Goal: Task Accomplishment & Management: Manage account settings

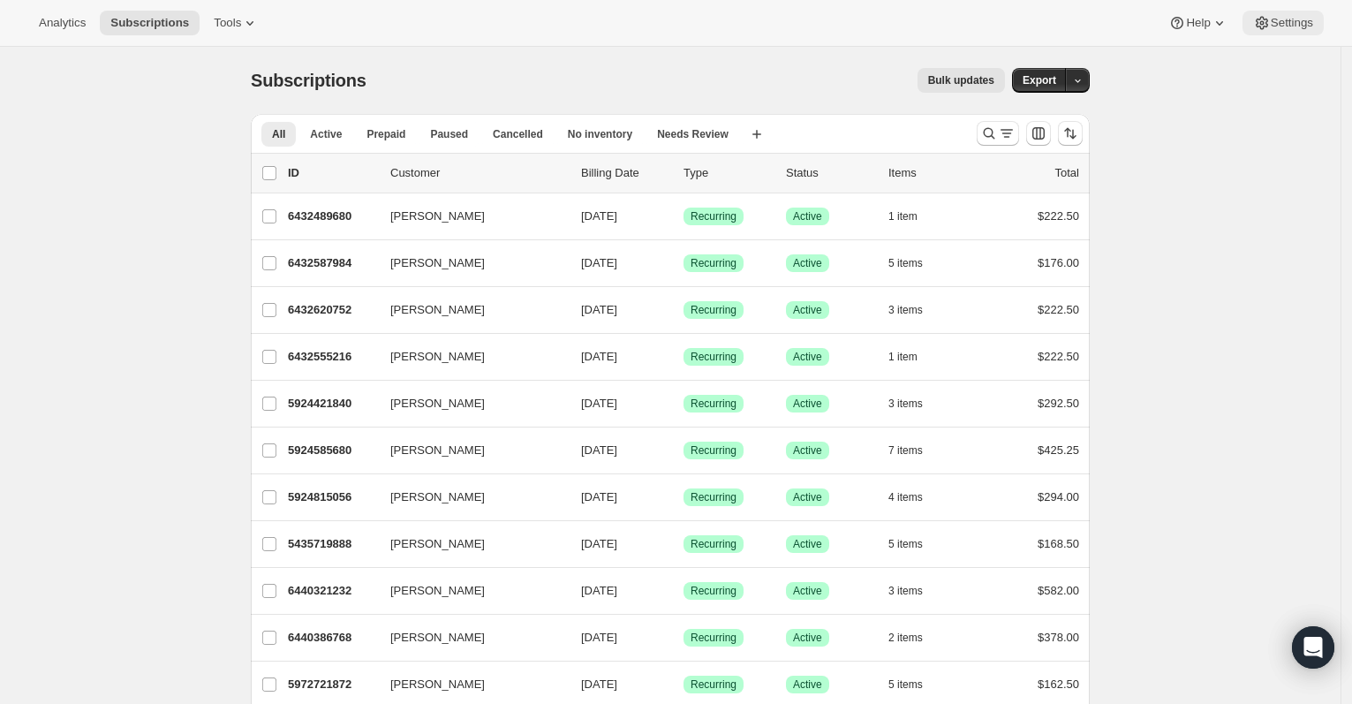
click at [1288, 26] on span "Settings" at bounding box center [1292, 23] width 42 height 14
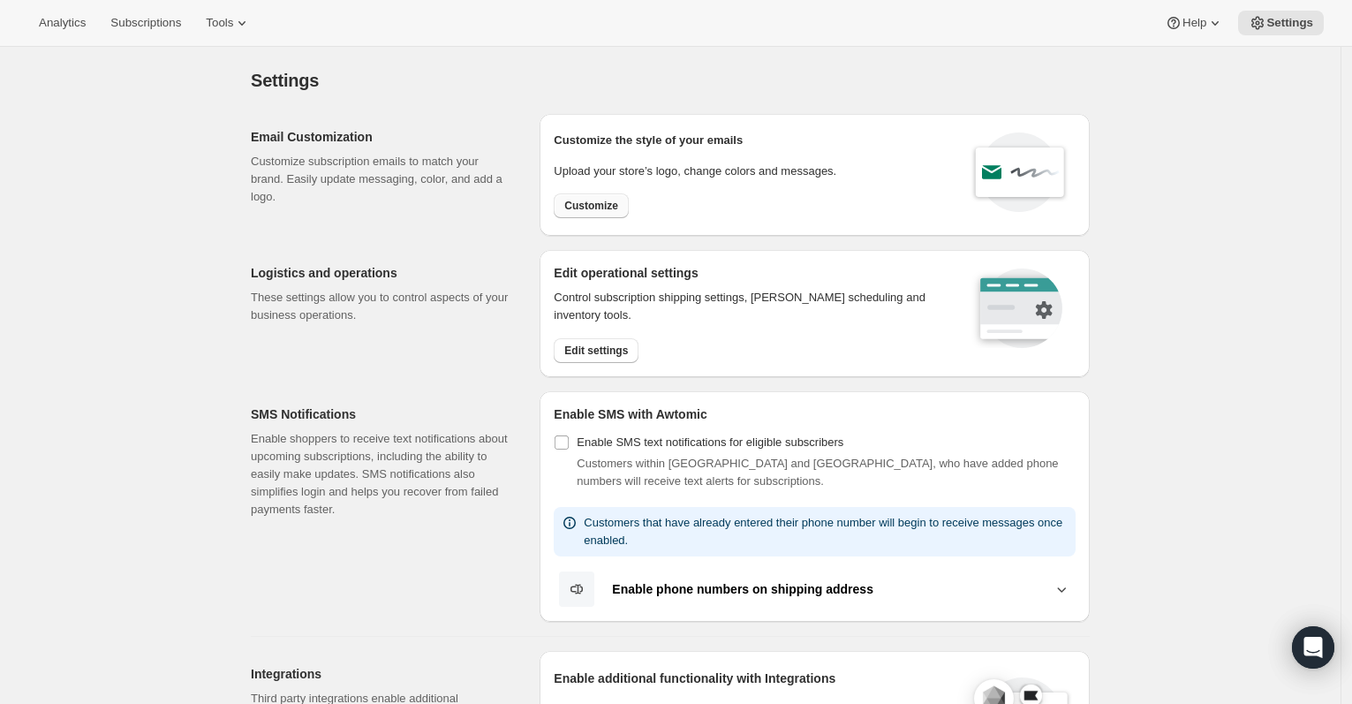
click at [599, 203] on span "Customize" at bounding box center [591, 206] width 54 height 14
select select "subscriptionMessage"
select select "5"
select select "15"
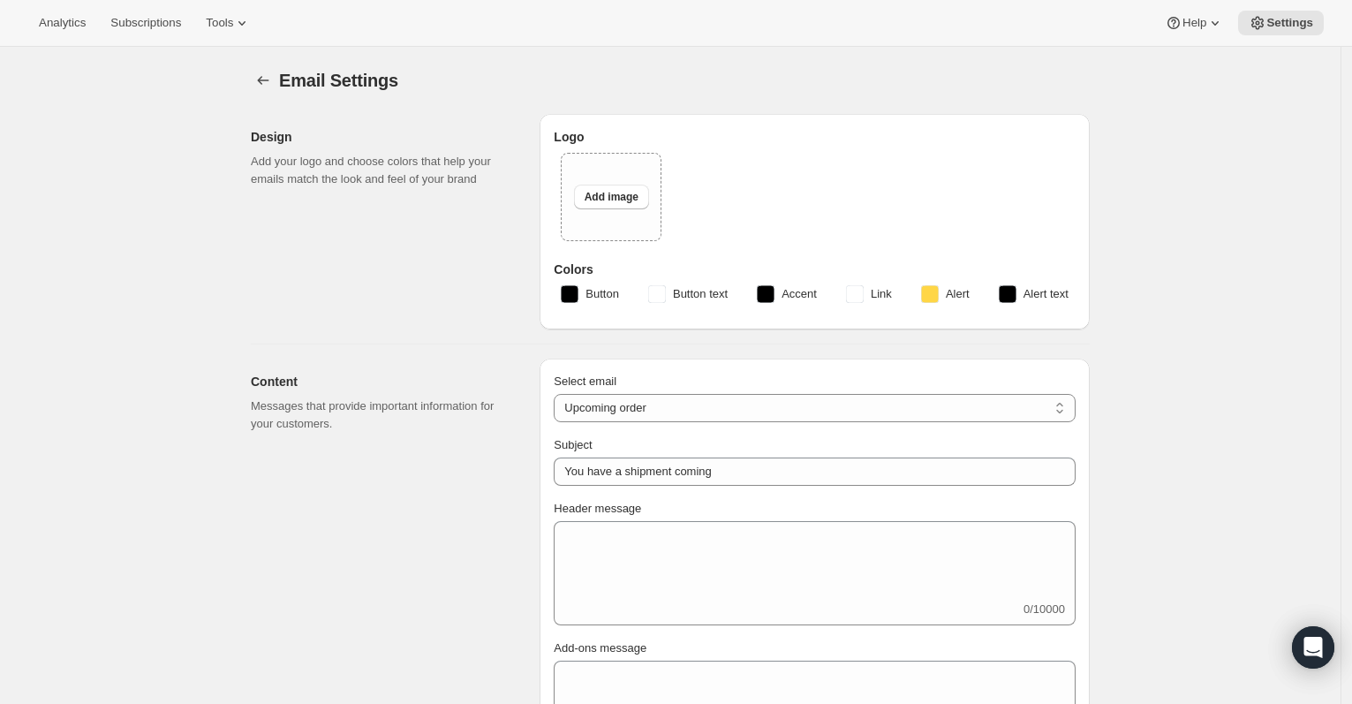
type input "It's nearly wine time!"
type textarea "Get your wine rack ready! Click the link below if you would like to update or c…"
select select "14"
type input "[PERSON_NAME] Domain"
type input "[EMAIL_ADDRESS][DOMAIN_NAME]"
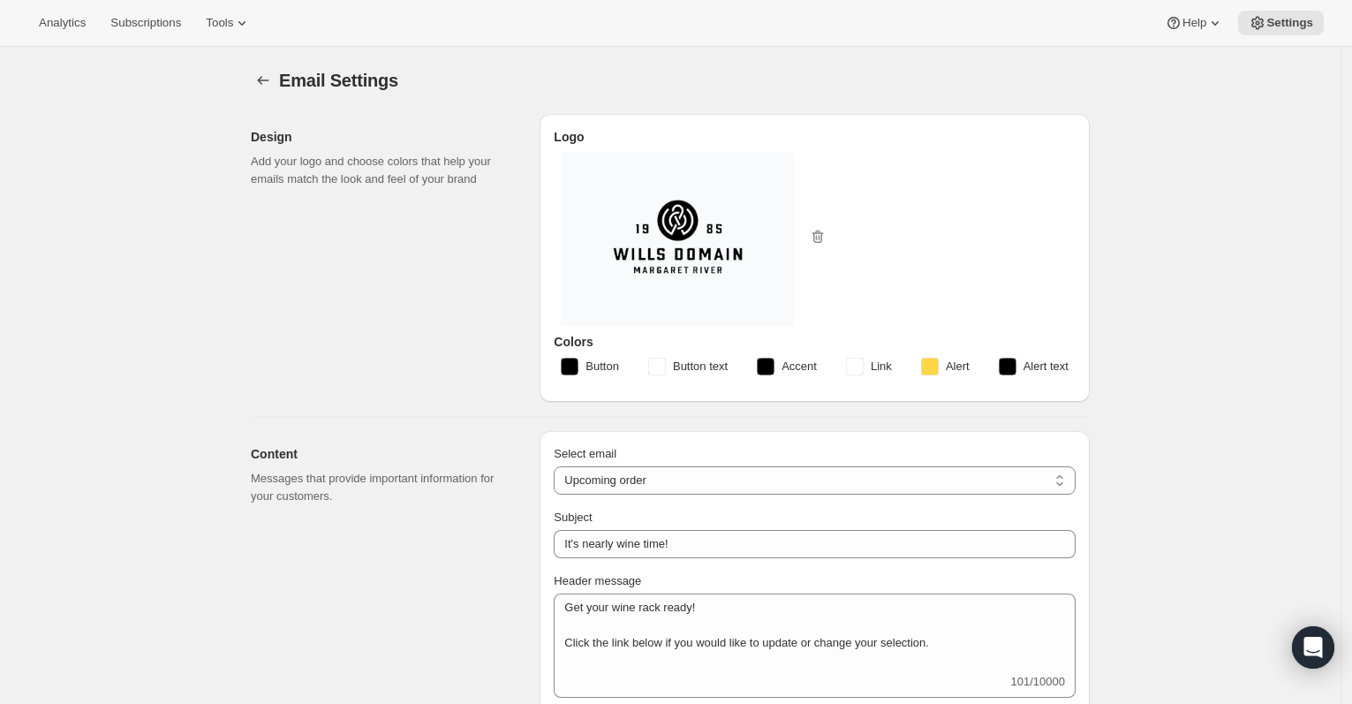
checkbox input "true"
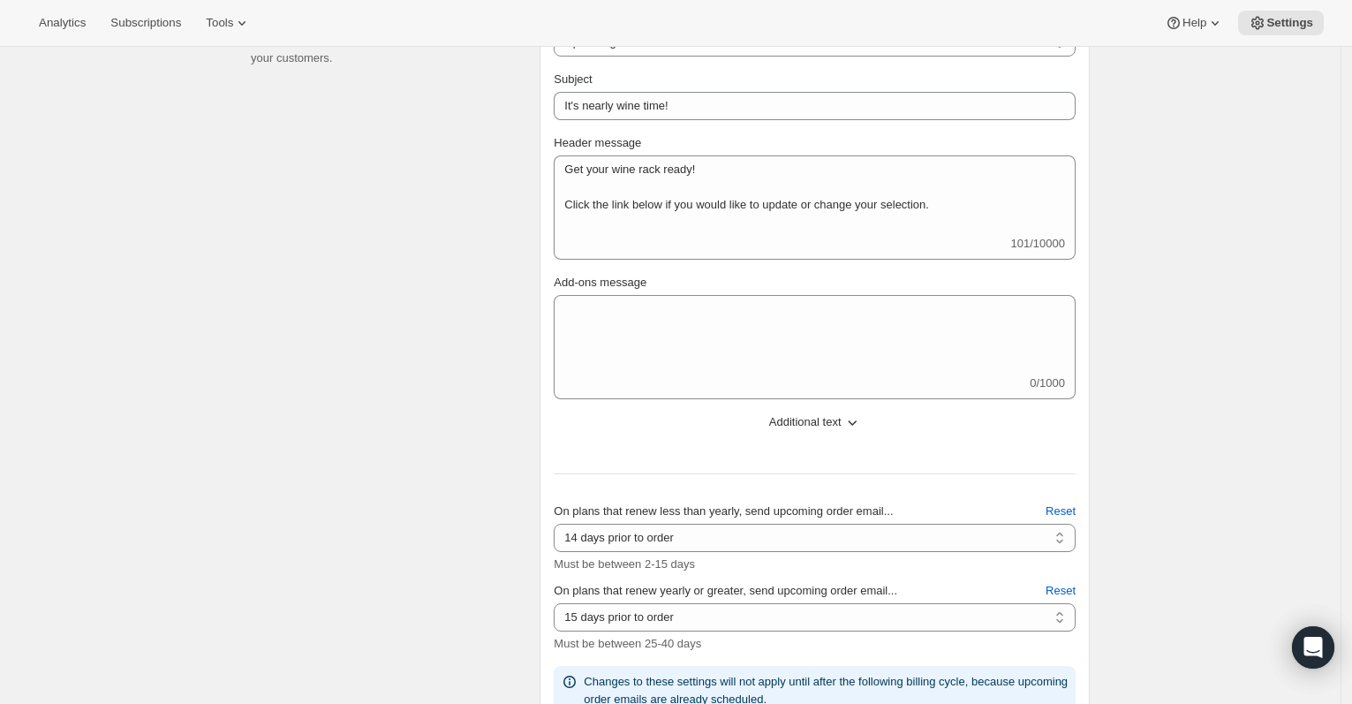
scroll to position [426, 0]
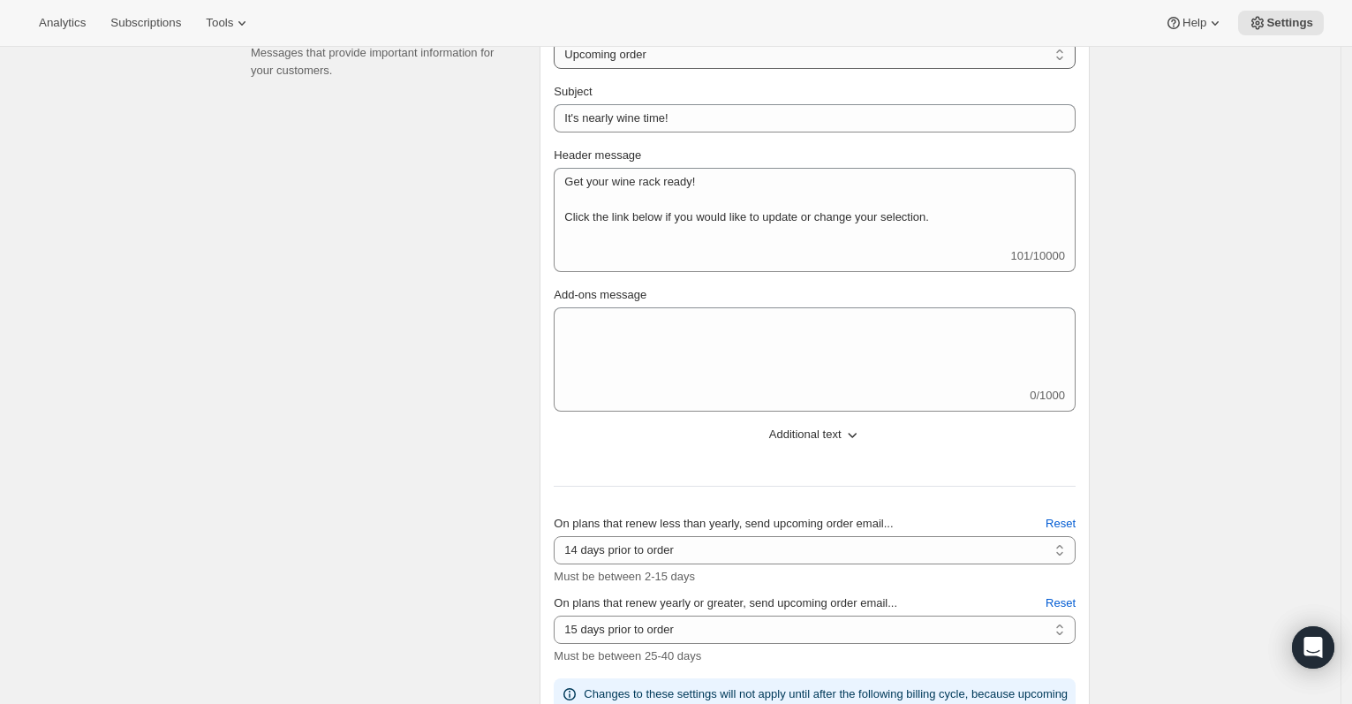
click at [716, 57] on select "New subscription Upcoming order Failed payment Delayed subscription (inventory …" at bounding box center [815, 55] width 522 height 28
select select "pausedMessage"
click at [559, 41] on select "New subscription Upcoming order Failed payment Delayed subscription (inventory …" at bounding box center [815, 55] width 522 height 28
type input "Subscription paused"
type textarea "Subscription paused. Reactivate anytime."
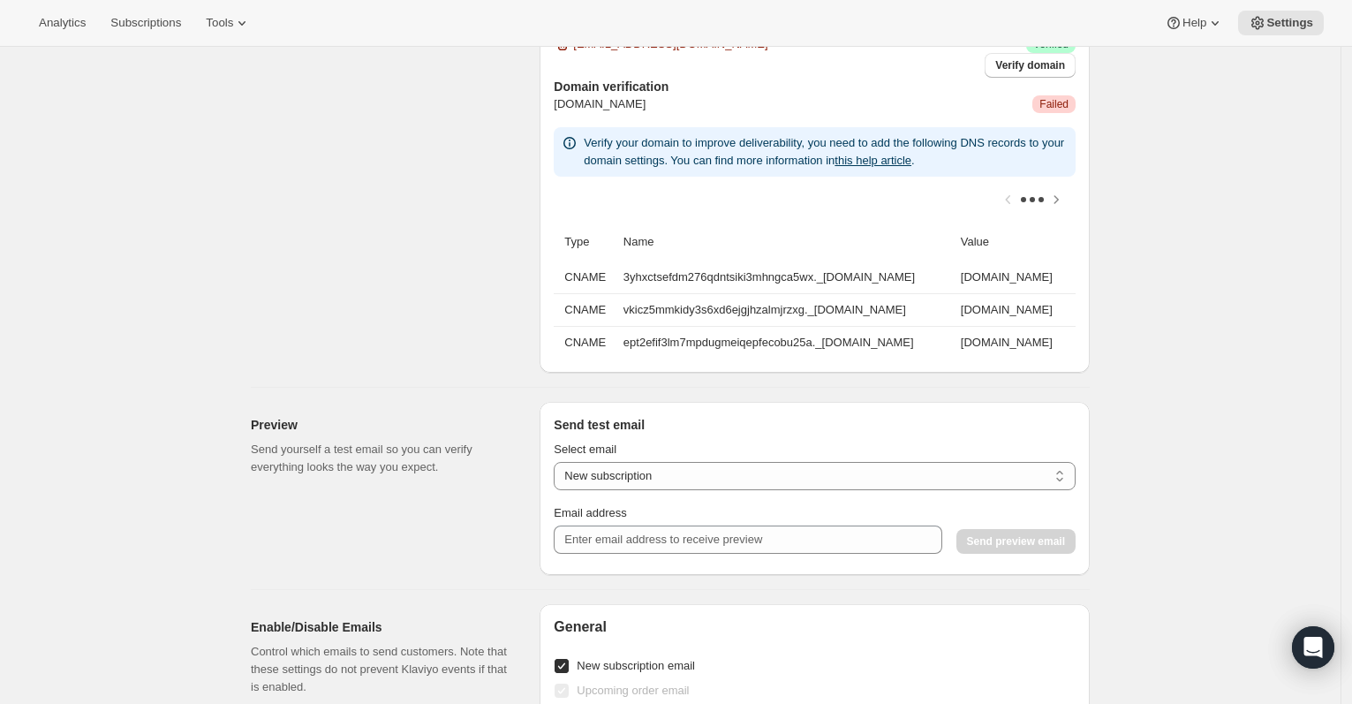
scroll to position [1038, 0]
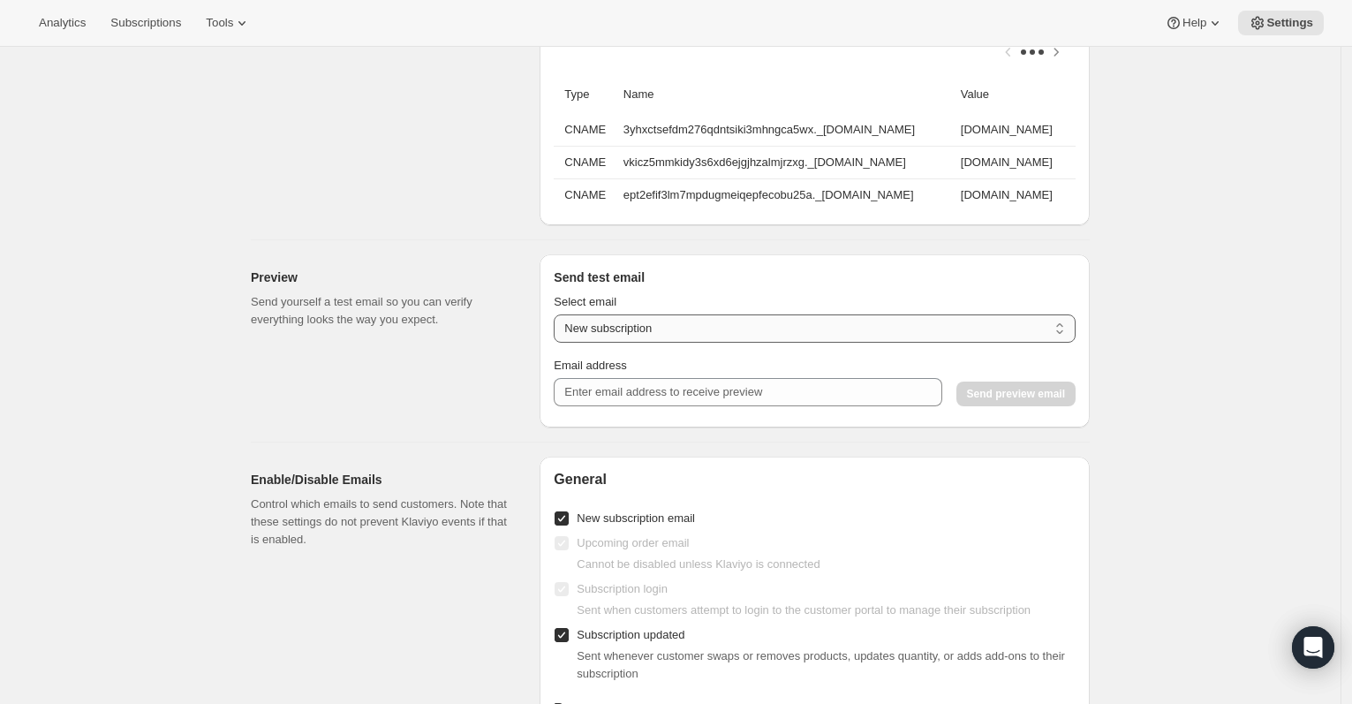
click at [709, 343] on select "New subscription Upcoming order Payment failure Delayed subscription Updated su…" at bounding box center [815, 328] width 522 height 28
select select "subscription-status-changed_paused"
click at [559, 328] on select "New subscription Upcoming order Payment failure Delayed subscription Updated su…" at bounding box center [815, 328] width 522 height 28
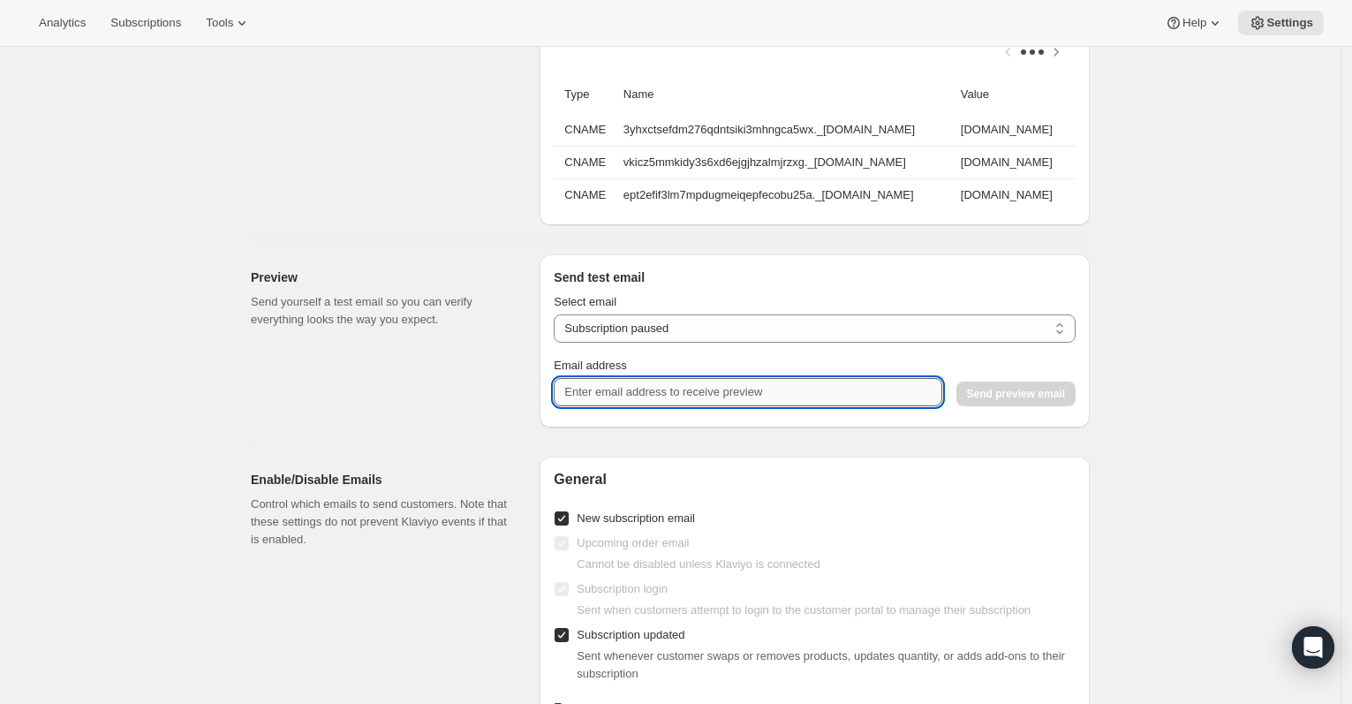
click at [704, 404] on input "Email address" at bounding box center [748, 392] width 388 height 28
type input "[PERSON_NAME][EMAIL_ADDRESS][DOMAIN_NAME]"
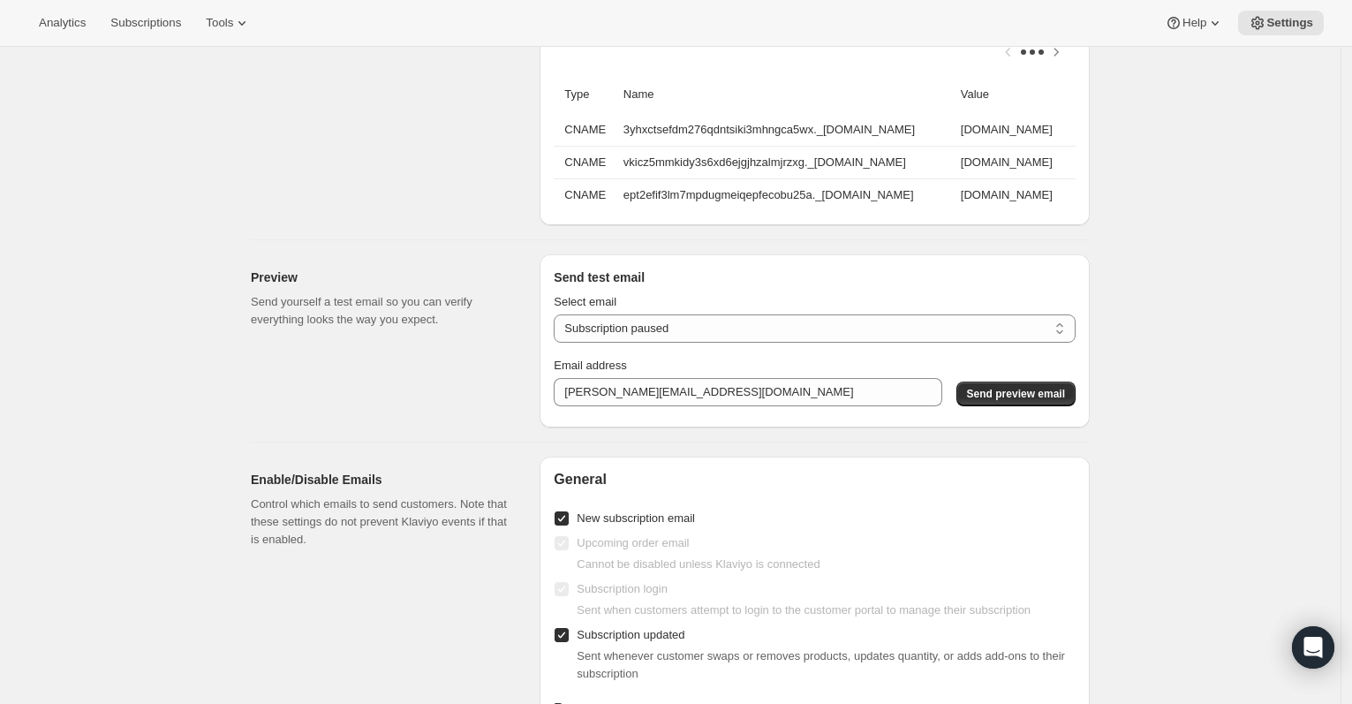
click at [991, 393] on div "Email address [PERSON_NAME][EMAIL_ADDRESS][DOMAIN_NAME] Send preview email" at bounding box center [815, 381] width 522 height 49
click at [991, 401] on span "Send preview email" at bounding box center [1016, 394] width 98 height 14
